Goal: Understand process/instructions

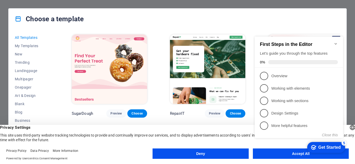
click at [219, 151] on button "Deny" at bounding box center [200, 154] width 96 height 10
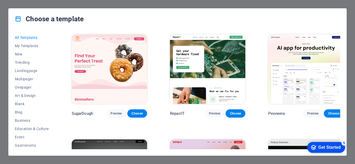
click at [324, 149] on div "Get Started" at bounding box center [329, 147] width 22 height 5
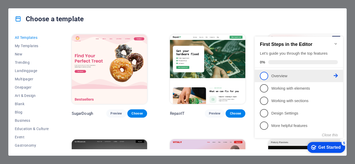
click at [263, 72] on span "1" at bounding box center [264, 76] width 8 height 8
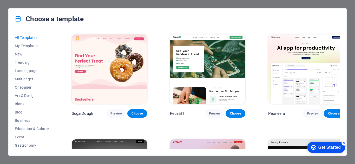
click at [334, 149] on div "Get Started" at bounding box center [329, 147] width 22 height 5
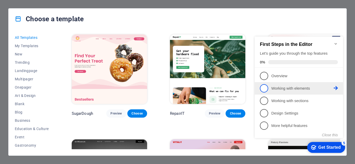
click at [267, 87] on span "2" at bounding box center [264, 88] width 8 height 8
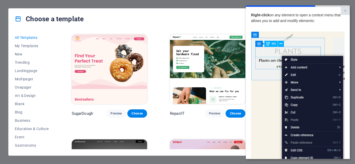
click at [309, 114] on img at bounding box center [297, 104] width 93 height 147
click at [295, 76] on img at bounding box center [297, 104] width 93 height 147
click at [294, 74] on img at bounding box center [297, 104] width 93 height 147
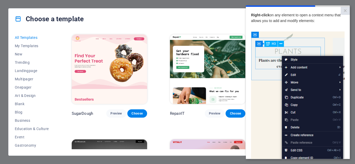
click at [294, 74] on img at bounding box center [297, 104] width 93 height 147
drag, startPoint x: 294, startPoint y: 74, endPoint x: 332, endPoint y: 50, distance: 44.3
click at [332, 50] on img at bounding box center [297, 104] width 93 height 147
drag, startPoint x: 332, startPoint y: 50, endPoint x: 338, endPoint y: 127, distance: 76.8
click at [338, 127] on img at bounding box center [297, 104] width 93 height 147
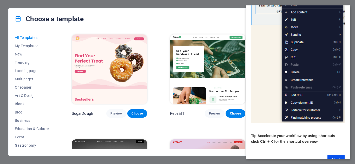
scroll to position [71, 0]
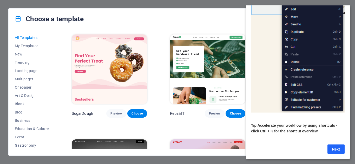
click at [336, 145] on link "Next" at bounding box center [335, 149] width 17 height 9
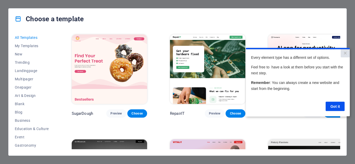
scroll to position [0, 0]
click at [343, 103] on link "Got it" at bounding box center [334, 106] width 19 height 9
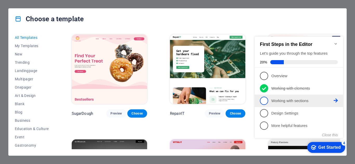
click at [265, 100] on span "3" at bounding box center [264, 101] width 8 height 8
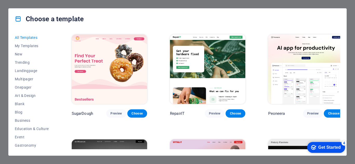
click at [325, 151] on div "checkmark Get Started 4" at bounding box center [326, 147] width 38 height 11
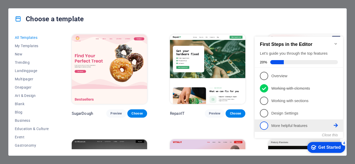
click at [261, 127] on span "5" at bounding box center [264, 126] width 8 height 8
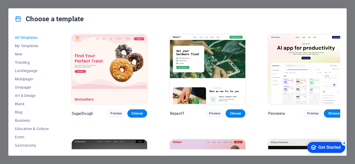
click at [321, 150] on div "Get Started" at bounding box center [329, 147] width 22 height 5
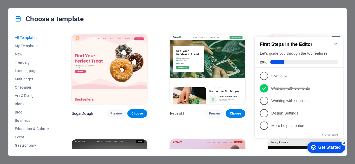
click at [321, 150] on div "Get Started" at bounding box center [329, 147] width 22 height 5
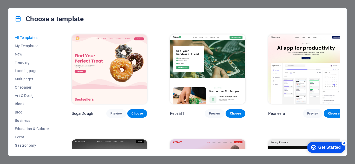
click at [321, 150] on div "Get Started" at bounding box center [329, 147] width 22 height 5
